Goal: Information Seeking & Learning: Learn about a topic

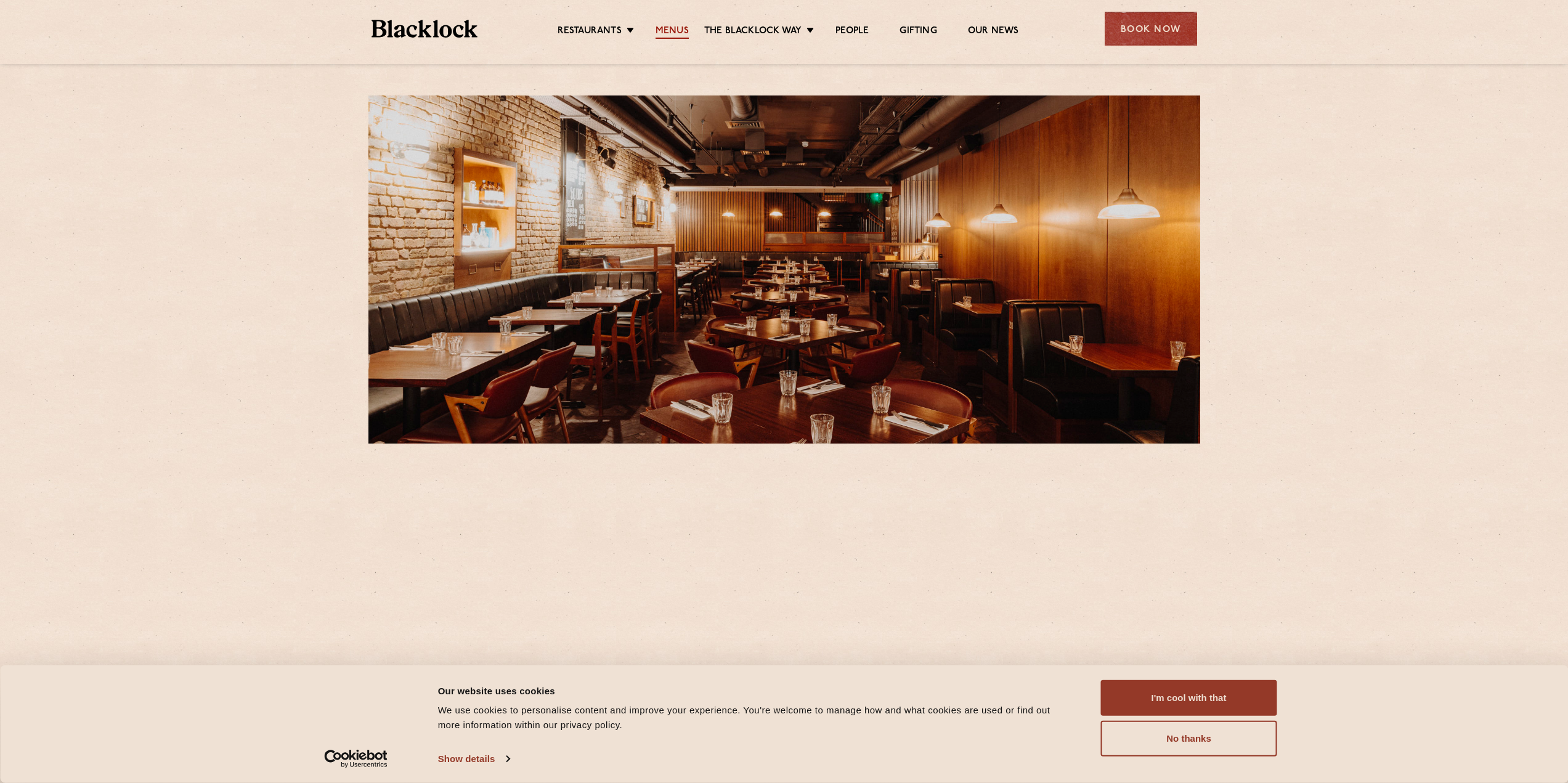
click at [677, 32] on link "Menus" at bounding box center [672, 32] width 33 height 13
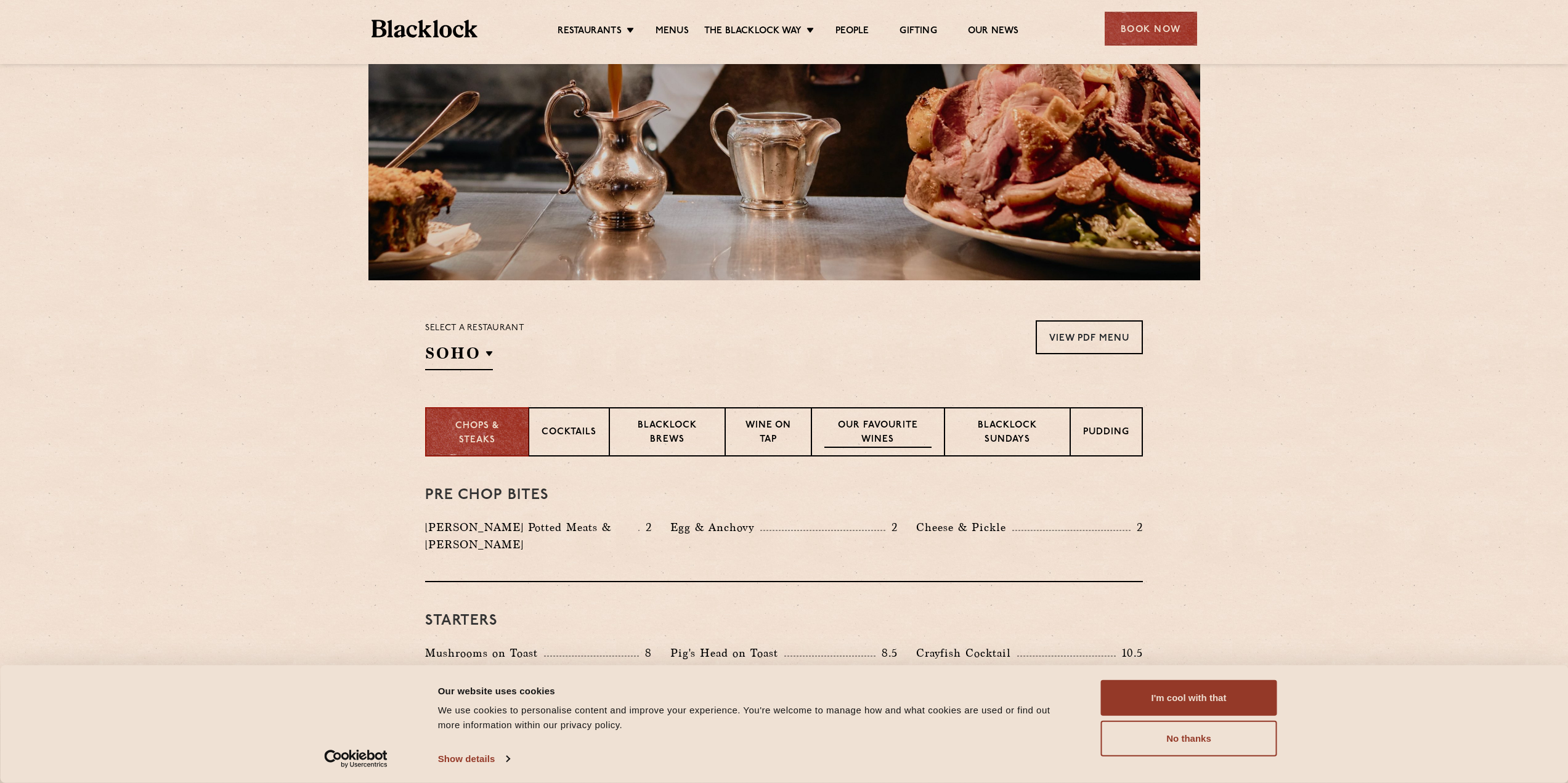
scroll to position [185, 0]
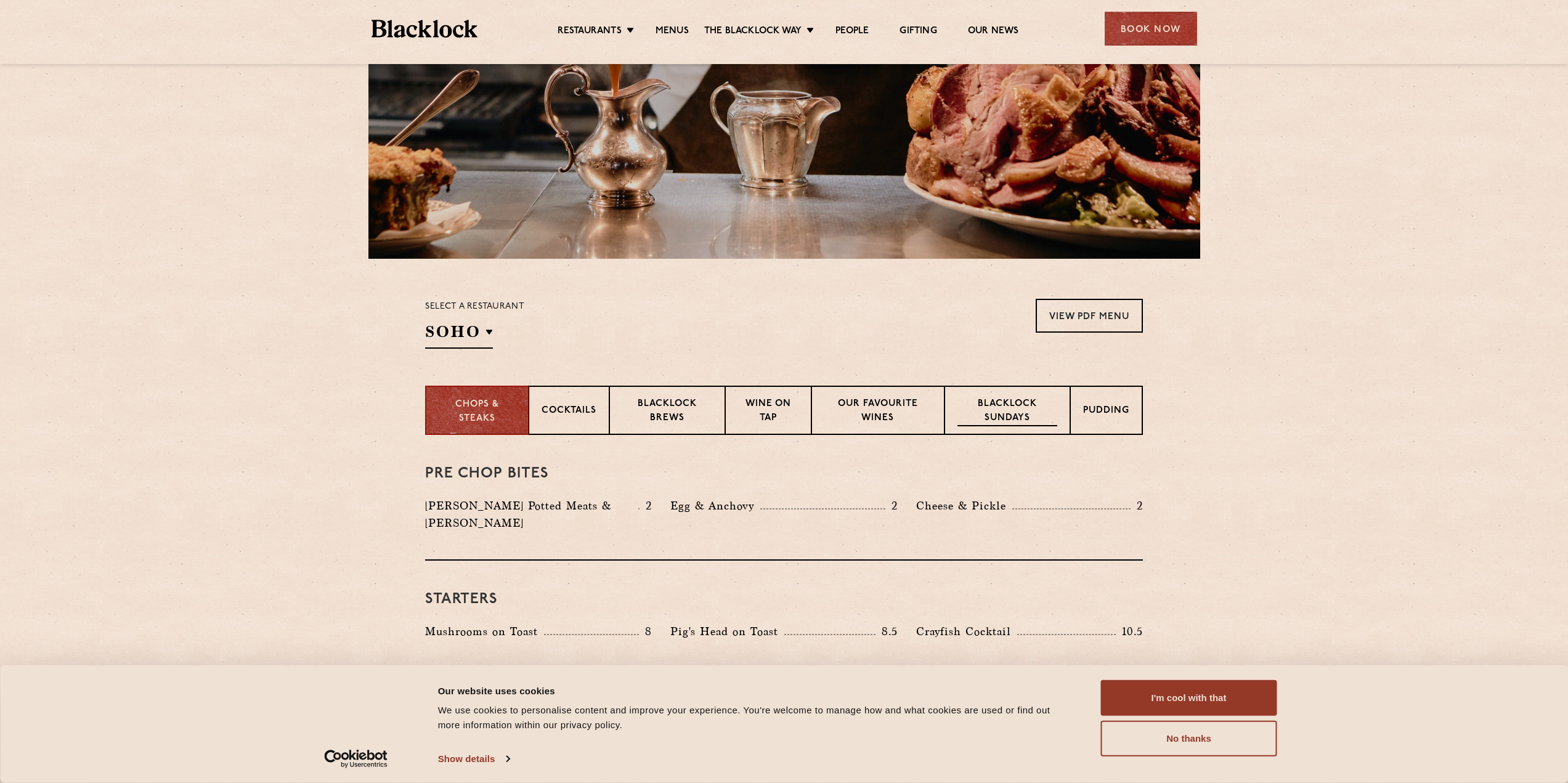
click at [1014, 418] on p "Blacklock Sundays" at bounding box center [1007, 412] width 100 height 29
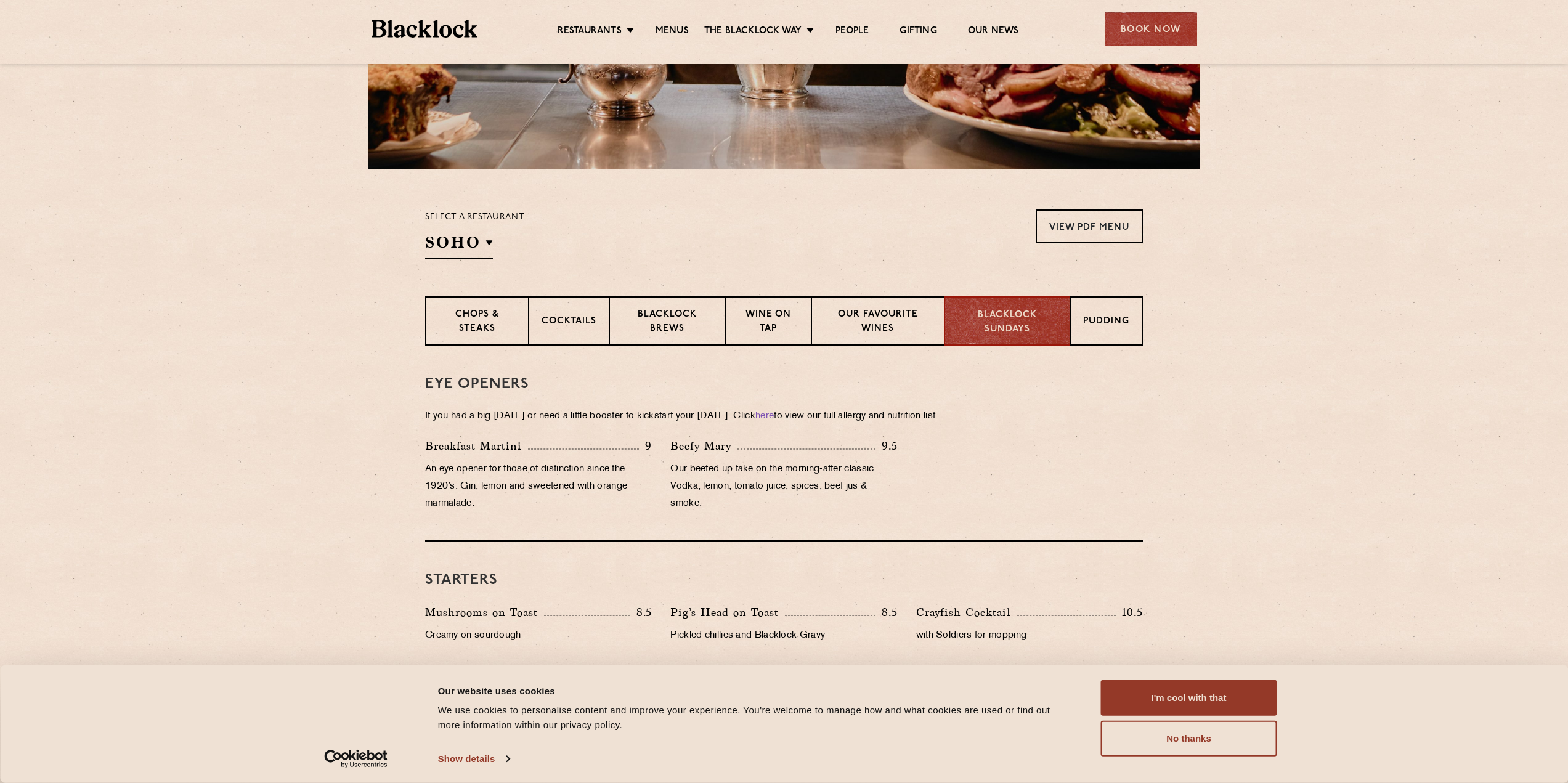
scroll to position [0, 0]
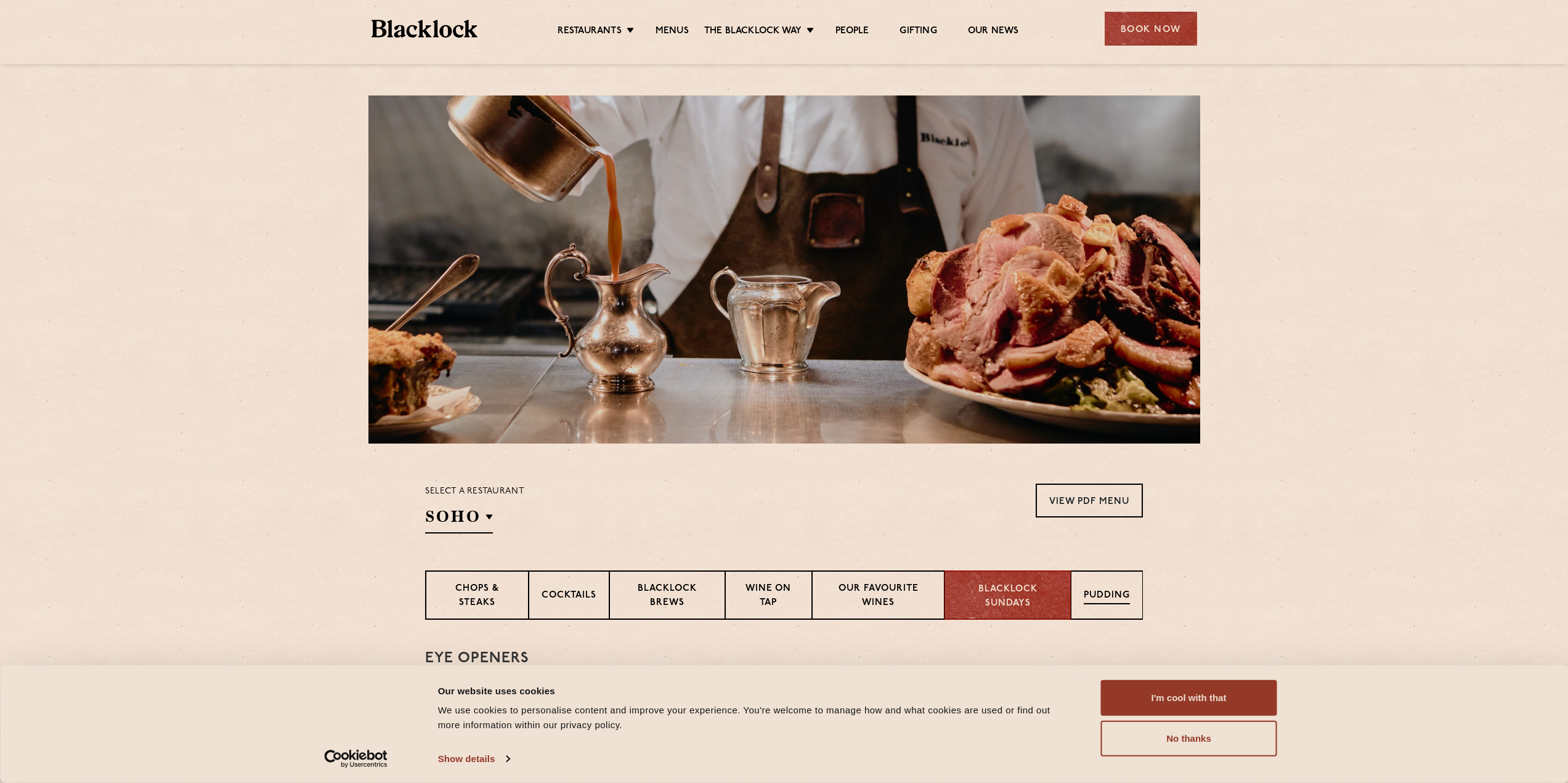
click at [1123, 598] on p "Pudding" at bounding box center [1107, 596] width 46 height 15
